Goal: Check status: Check status

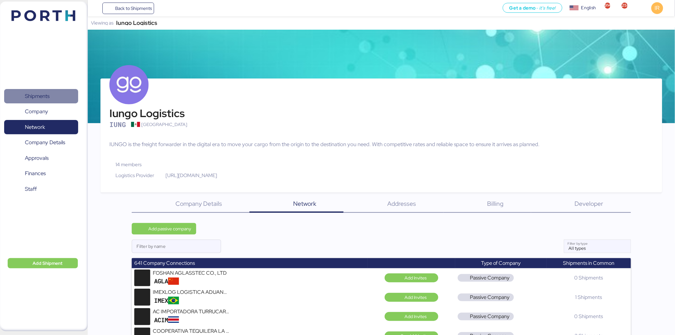
click at [54, 97] on span "Shipments" at bounding box center [41, 96] width 69 height 9
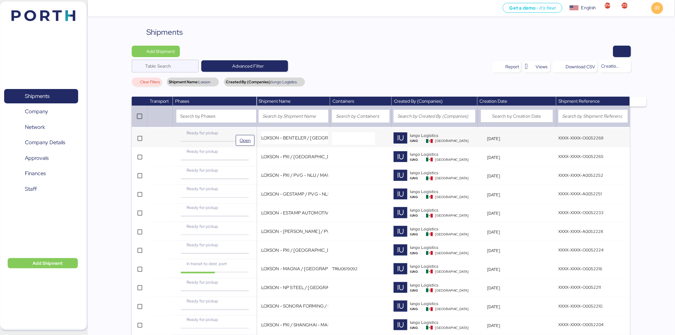
scroll to position [1392, 0]
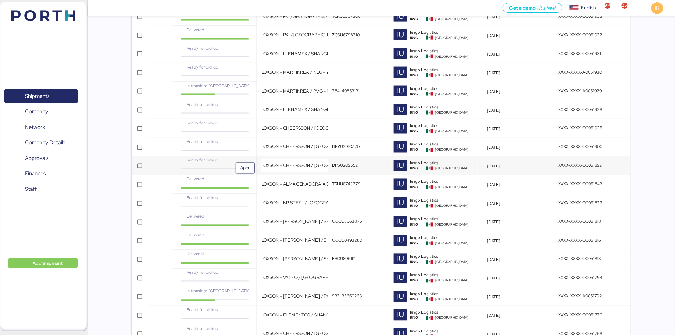
click at [230, 163] on div "Ready for pickup" at bounding box center [215, 160] width 70 height 6
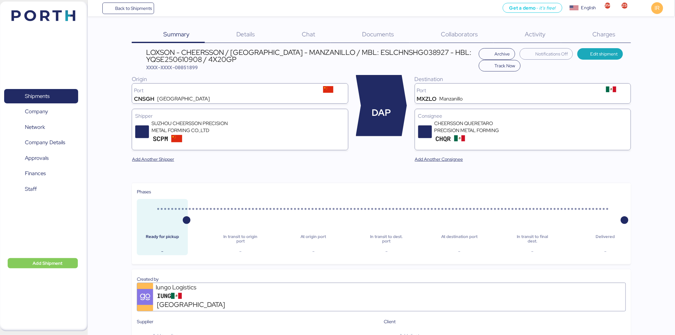
click at [594, 29] on div "Charges 0" at bounding box center [596, 34] width 70 height 17
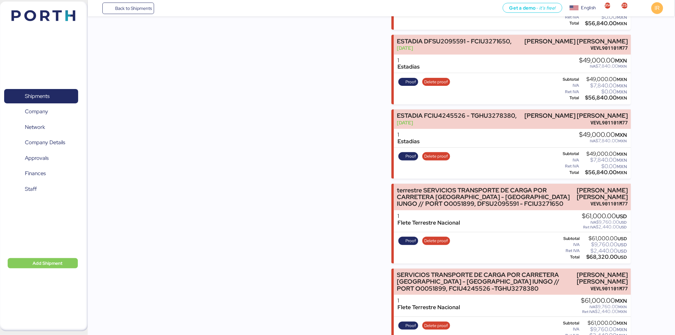
scroll to position [992, 0]
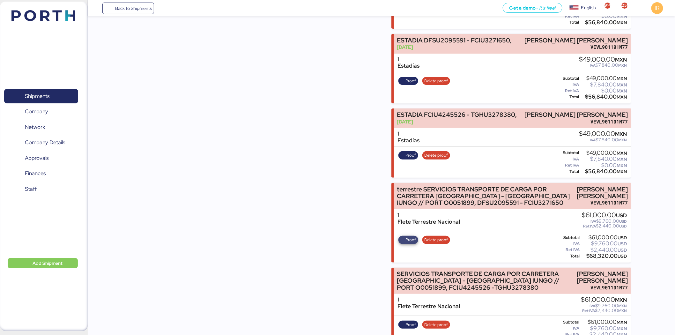
click at [405, 236] on span "Proof" at bounding box center [409, 239] width 16 height 7
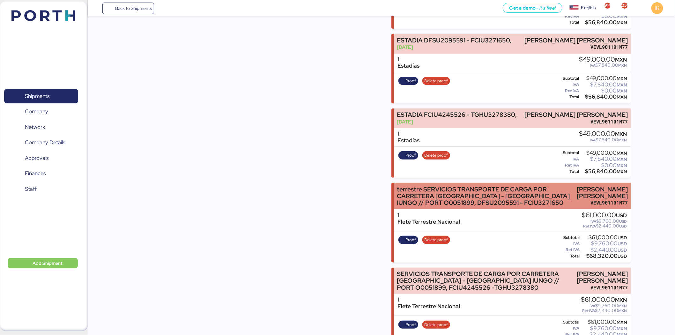
click at [569, 186] on div "terrestre SERVICIOS TRANSPORTE DE CARGA POR CARRETERA [GEOGRAPHIC_DATA] - [GEOG…" at bounding box center [485, 196] width 177 height 20
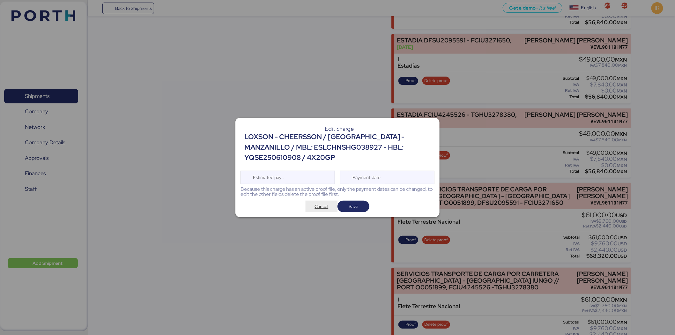
click at [320, 209] on span "Cancel" at bounding box center [322, 206] width 14 height 8
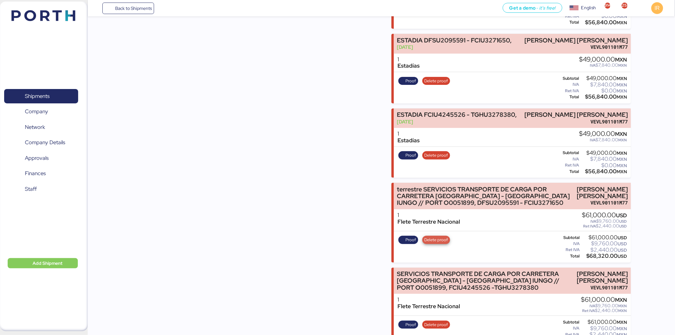
click at [439, 236] on span "Delete proof" at bounding box center [436, 239] width 24 height 7
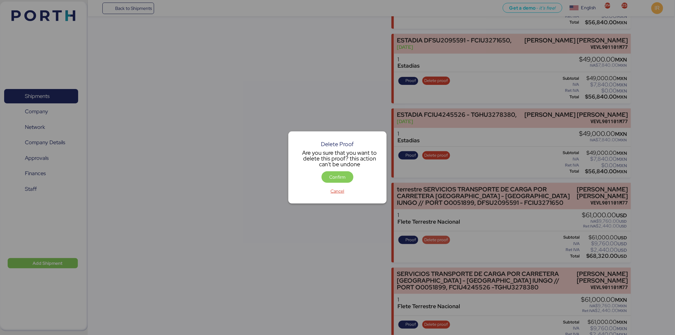
scroll to position [0, 0]
click at [342, 178] on span "Confirm" at bounding box center [337, 177] width 16 height 8
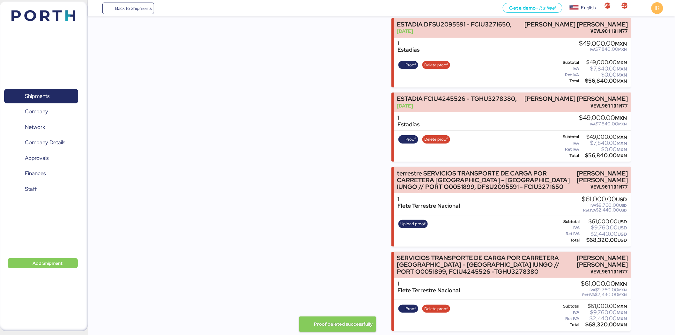
scroll to position [1014, 0]
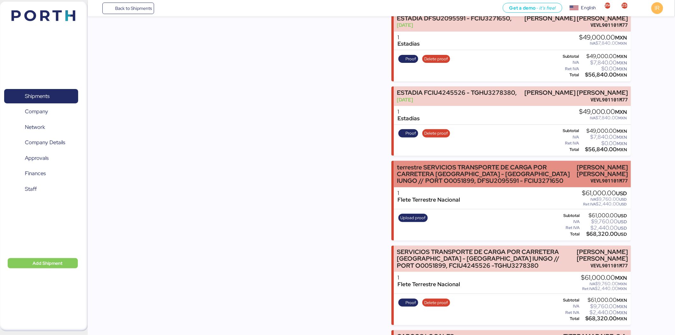
click at [556, 164] on div "terrestre SERVICIOS TRANSPORTE DE CARGA POR CARRETERA [GEOGRAPHIC_DATA] - [GEOG…" at bounding box center [485, 174] width 177 height 20
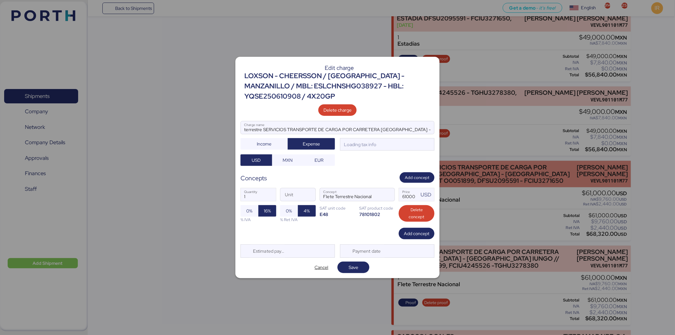
scroll to position [0, 0]
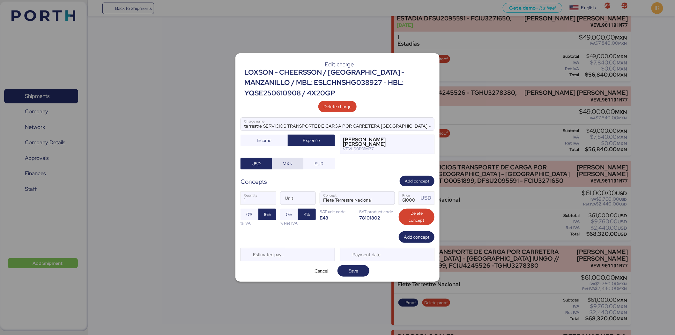
click at [282, 165] on span "MXN" at bounding box center [287, 163] width 21 height 9
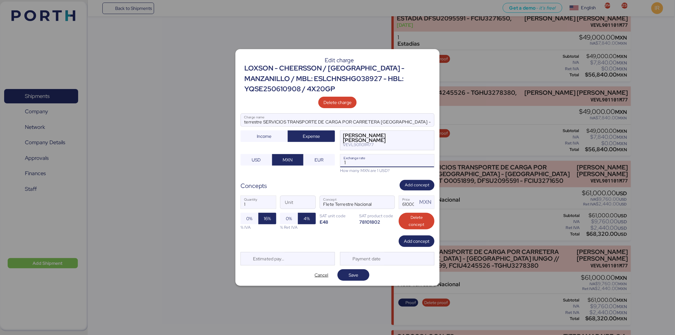
click at [384, 159] on input "1" at bounding box center [387, 160] width 94 height 13
type input "18.32"
click at [360, 279] on span "Save" at bounding box center [353, 274] width 22 height 9
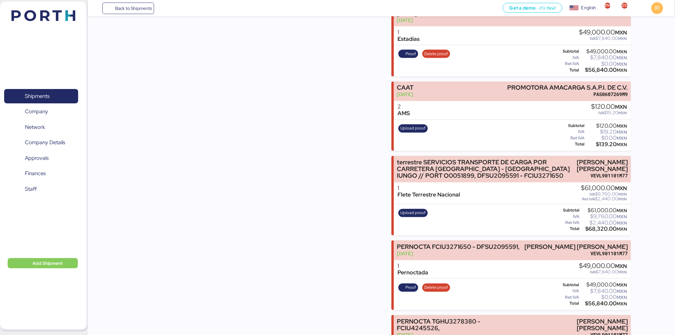
scroll to position [1449, 0]
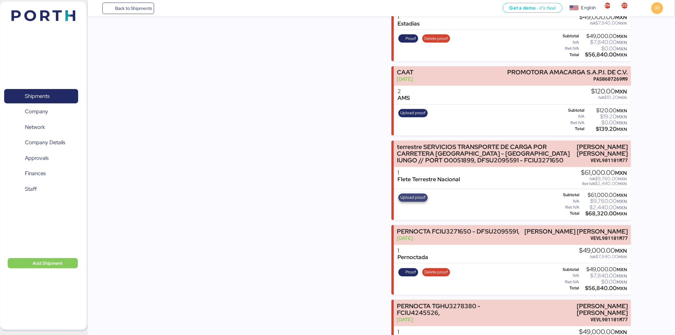
click at [411, 194] on span "Upload proof" at bounding box center [413, 197] width 25 height 7
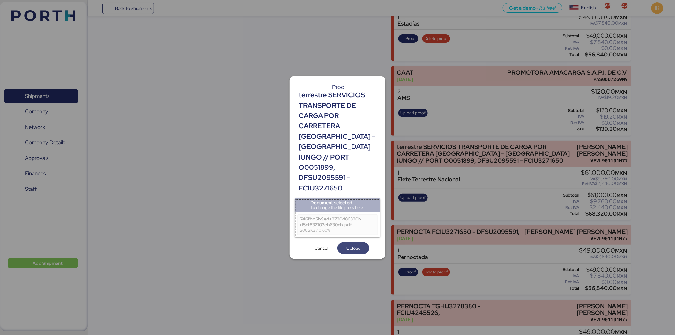
click at [355, 244] on span "Upload" at bounding box center [353, 248] width 14 height 8
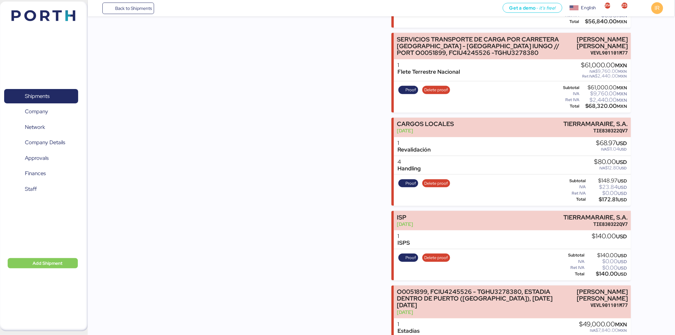
scroll to position [1144, 0]
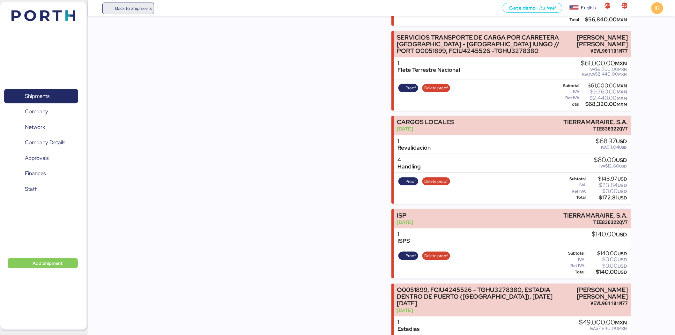
click at [140, 5] on span "Back to Shipments" at bounding box center [133, 8] width 37 height 8
